Goal: Check status

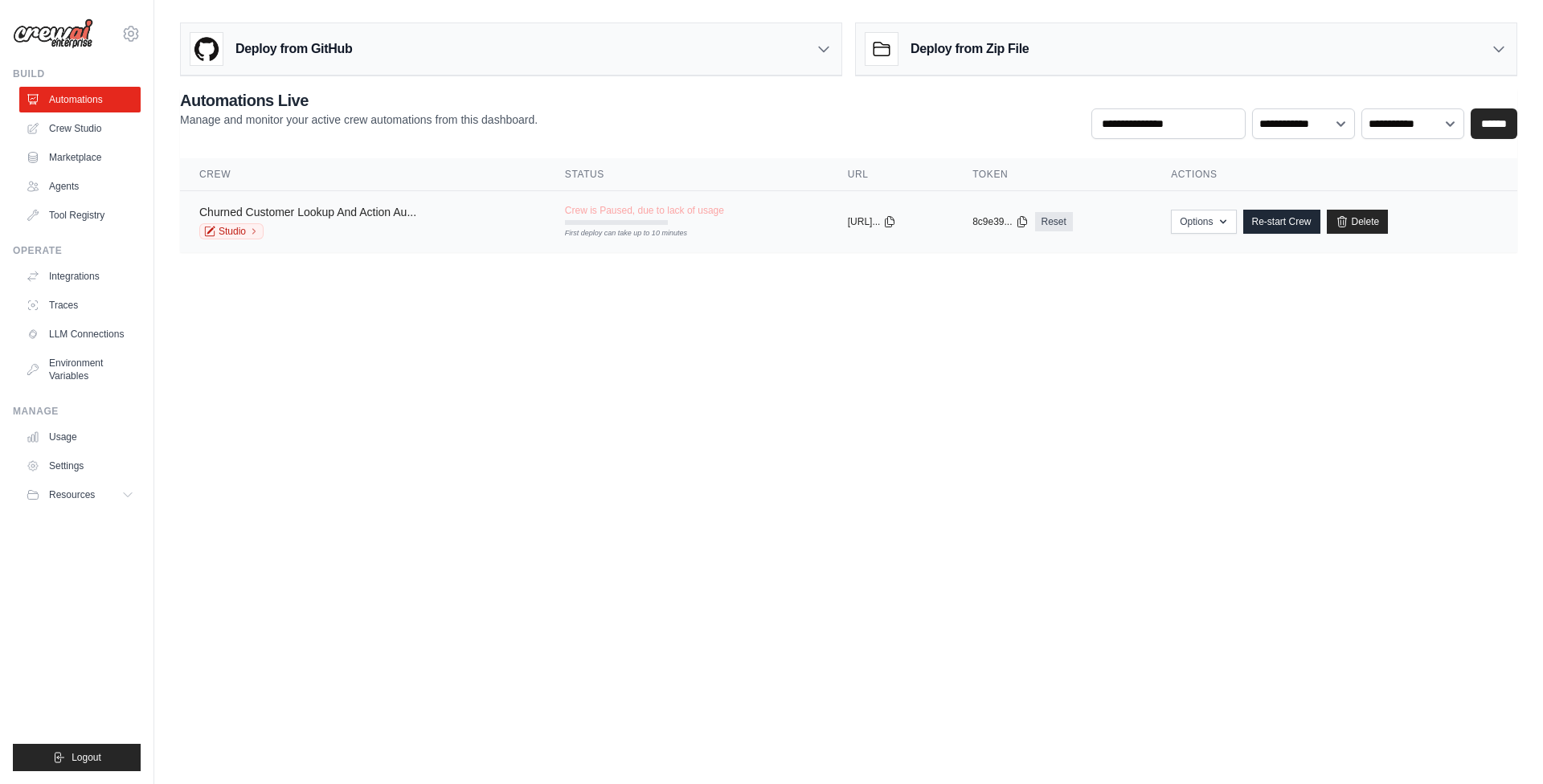
click at [300, 214] on link "Churned Customer Lookup And Action Au..." at bounding box center [307, 212] width 217 height 13
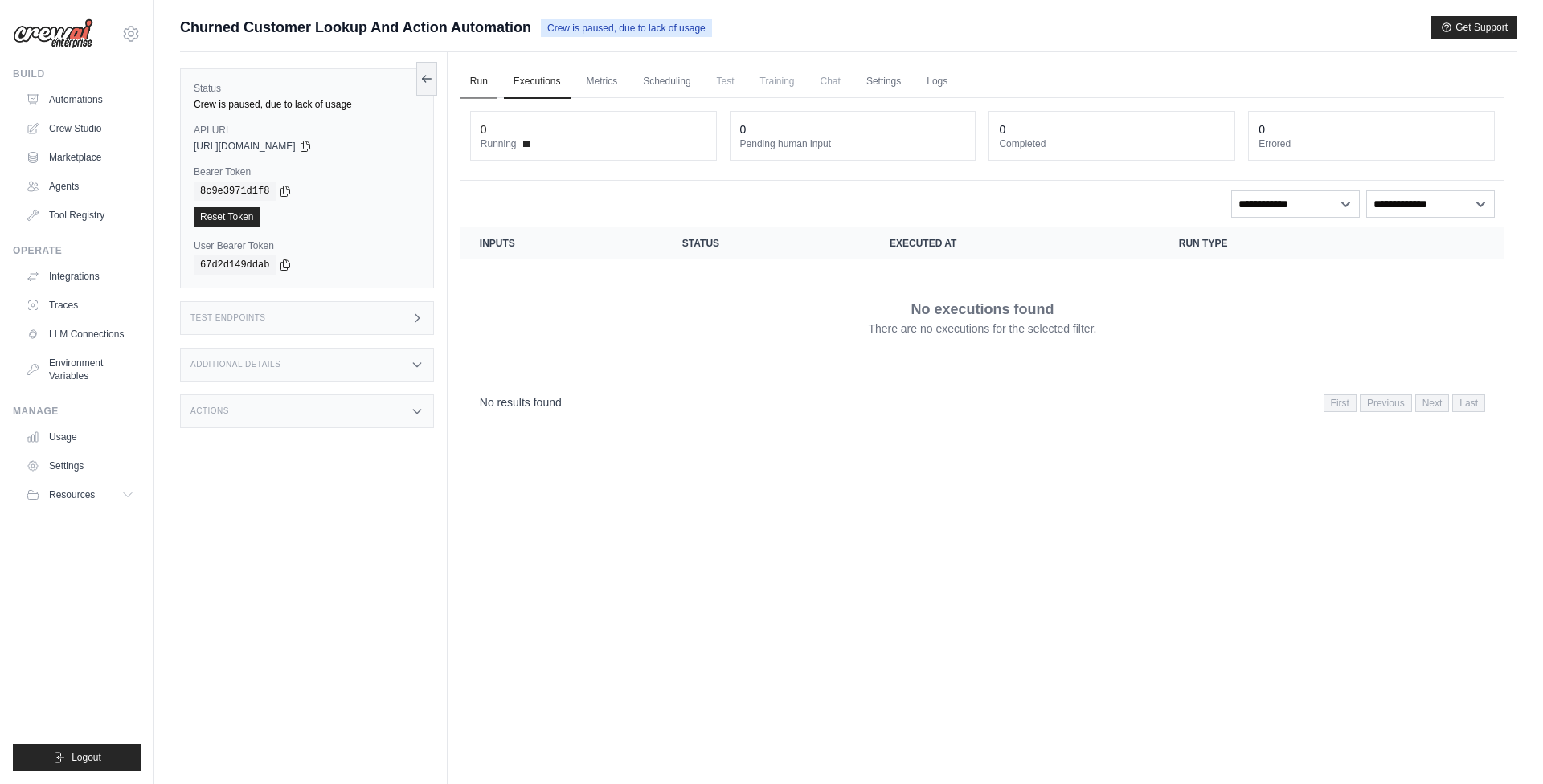
click at [474, 81] on link "Run" at bounding box center [479, 81] width 37 height 34
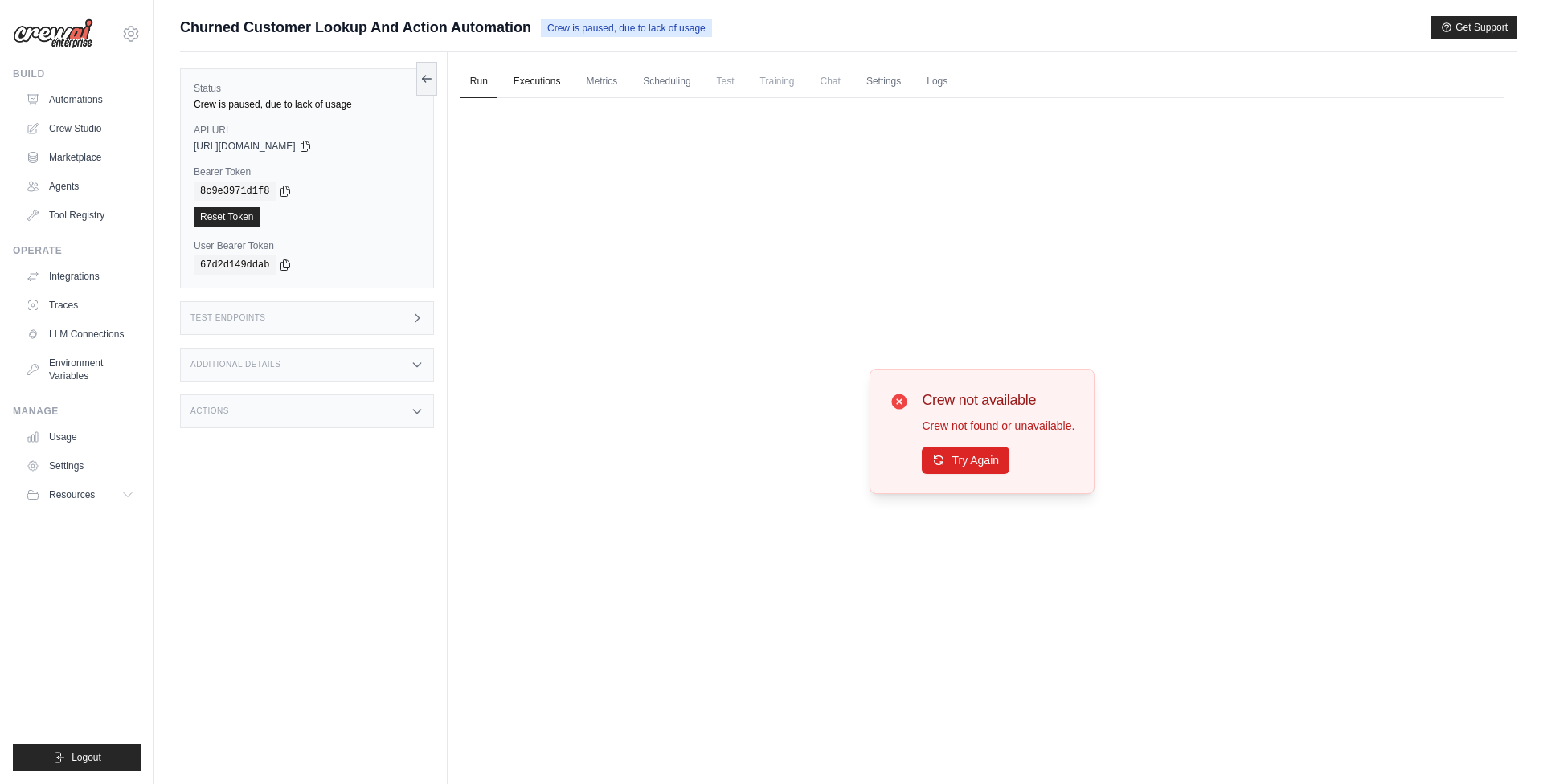
click at [533, 87] on link "Executions" at bounding box center [537, 81] width 67 height 34
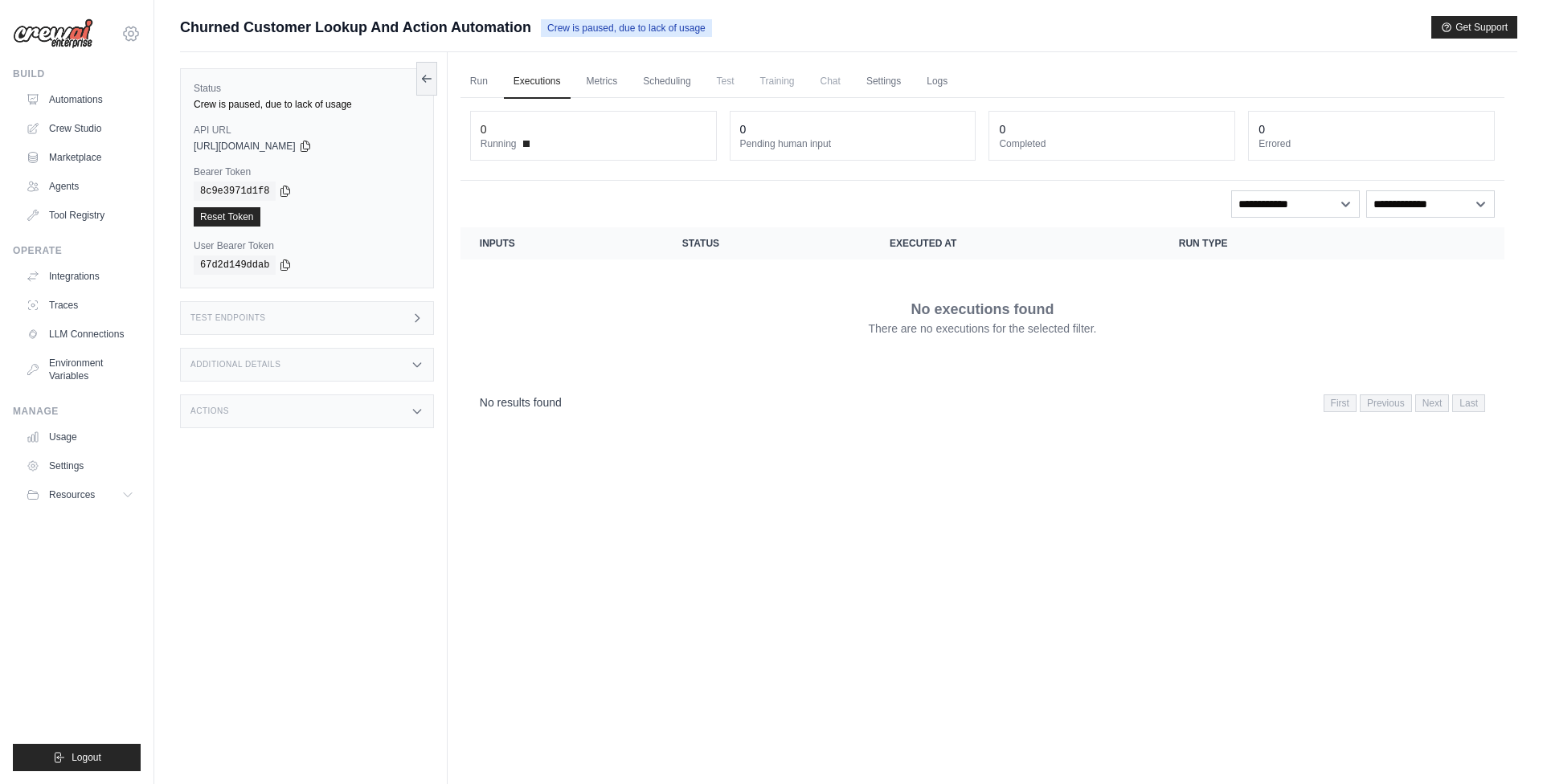
click at [133, 31] on icon at bounding box center [131, 34] width 19 height 19
click at [116, 118] on link "AMBEV" at bounding box center [131, 108] width 141 height 29
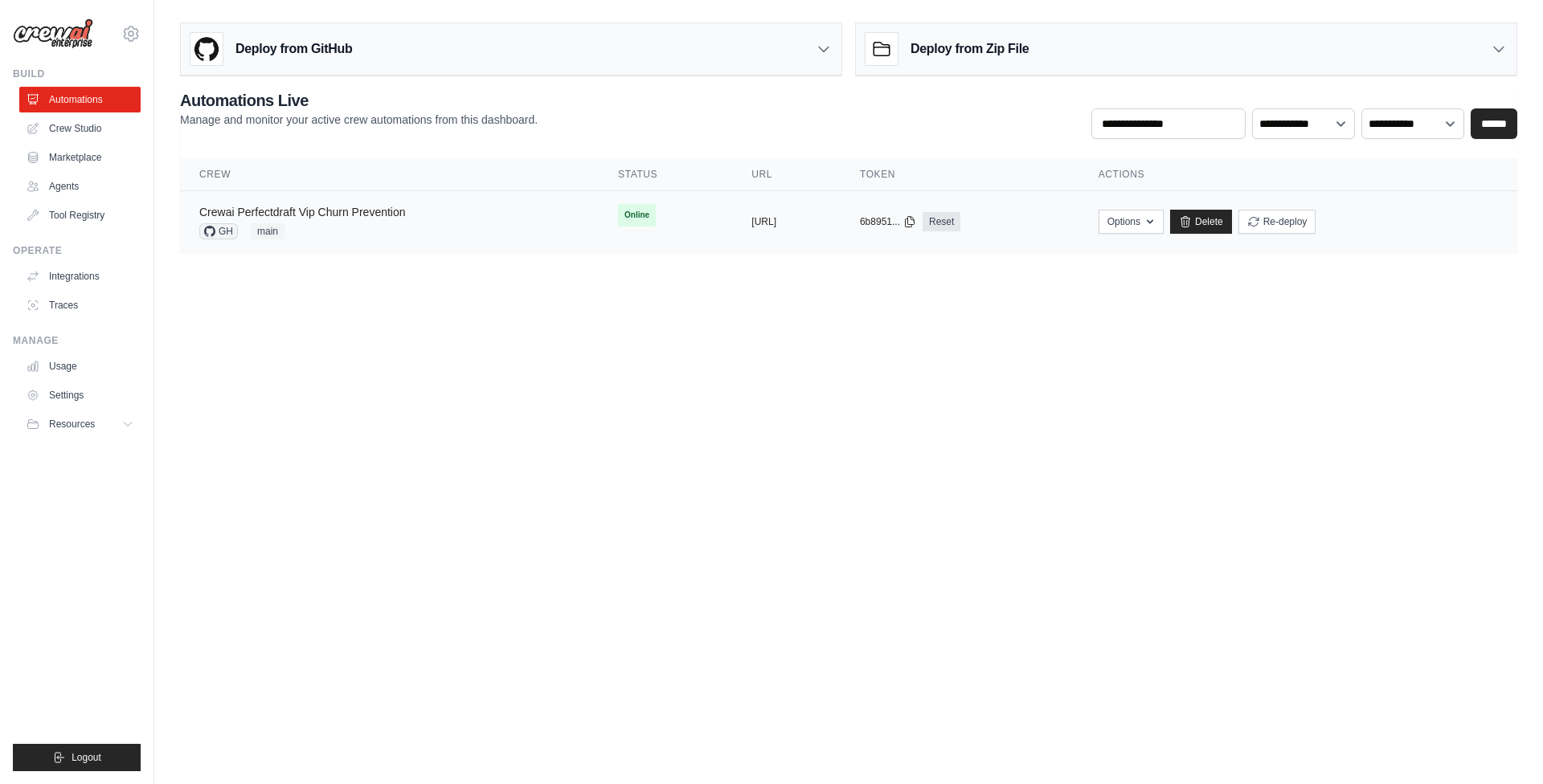
click at [347, 217] on link "Crewai Perfectdraft Vip Churn Prevention" at bounding box center [302, 212] width 206 height 13
